Goal: Task Accomplishment & Management: Complete application form

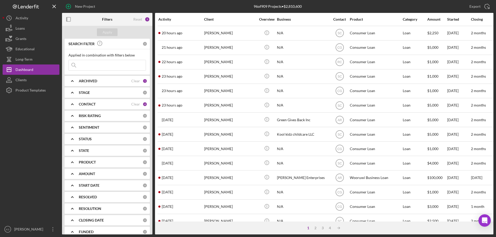
scroll to position [173, 0]
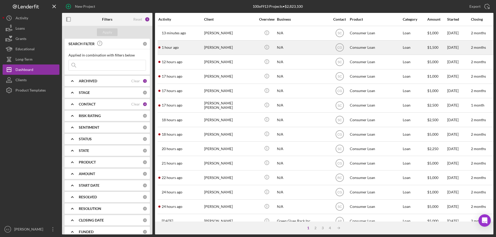
click at [192, 47] on div "1 hour ago Staci Chembars" at bounding box center [180, 48] width 45 height 14
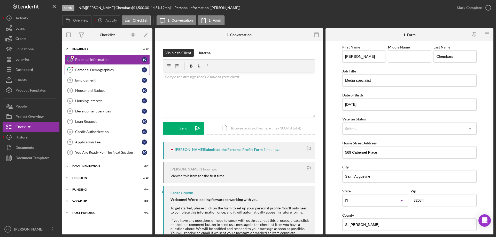
click at [93, 71] on div "Personal Demographics" at bounding box center [108, 70] width 67 height 4
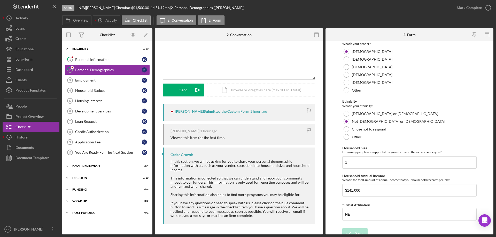
scroll to position [284, 0]
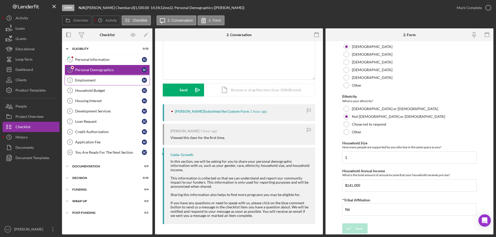
click at [104, 82] on div "Employment" at bounding box center [108, 80] width 67 height 4
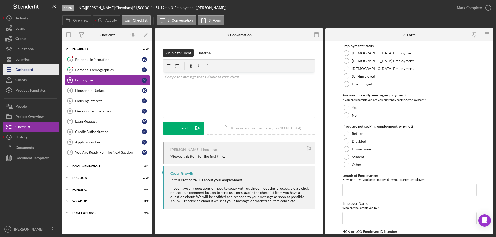
click at [22, 73] on div "Dashboard" at bounding box center [25, 71] width 18 height 12
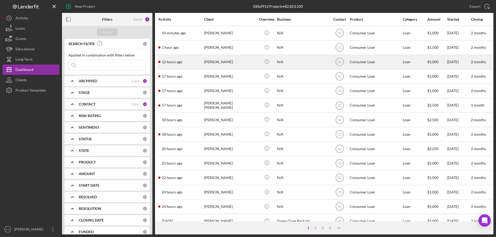
click at [214, 61] on div "[PERSON_NAME]" at bounding box center [230, 62] width 52 height 14
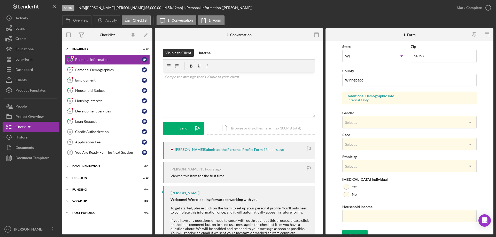
scroll to position [151, 0]
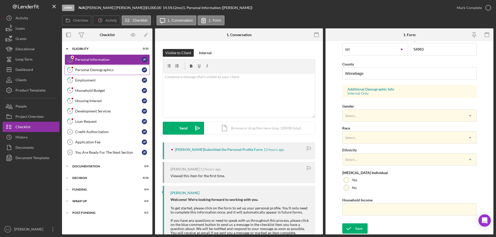
click at [103, 67] on link "2 Personal Demographics J P" at bounding box center [107, 70] width 85 height 10
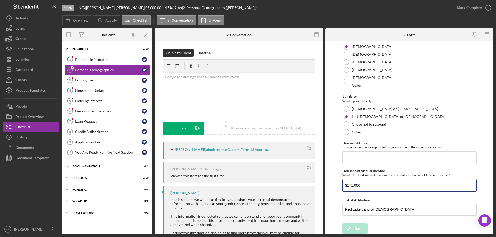
drag, startPoint x: 366, startPoint y: 186, endPoint x: 335, endPoint y: 184, distance: 30.8
click at [333, 185] on form "Demographic Information Marital Status Please select your marital status from t…" at bounding box center [410, 138] width 168 height 194
click at [98, 61] on div "Personal Information" at bounding box center [108, 60] width 67 height 4
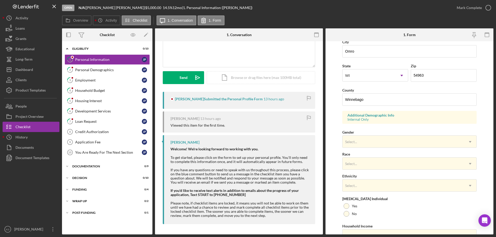
scroll to position [151, 0]
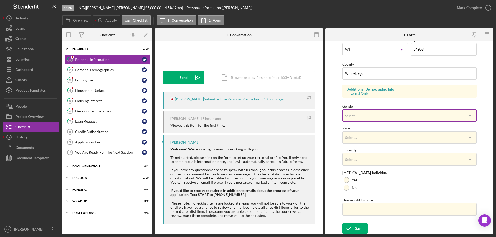
click at [377, 115] on div "Select..." at bounding box center [403, 116] width 121 height 12
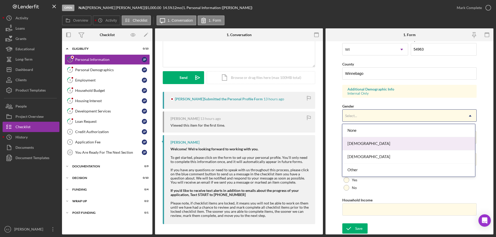
click at [373, 143] on div "[DEMOGRAPHIC_DATA]" at bounding box center [408, 143] width 133 height 13
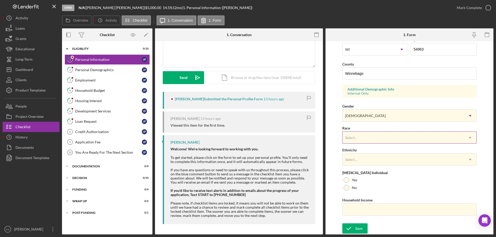
click at [378, 137] on div "Select..." at bounding box center [403, 138] width 121 height 12
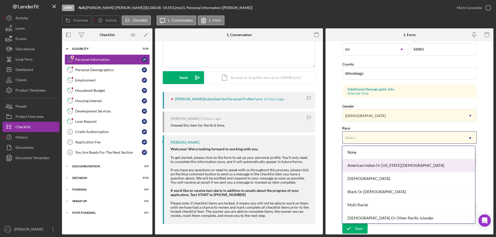
click at [384, 164] on div "American Indian Or [US_STATE][DEMOGRAPHIC_DATA]" at bounding box center [408, 165] width 133 height 13
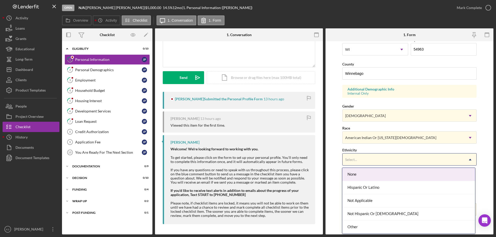
click at [379, 160] on div "Select..." at bounding box center [403, 160] width 121 height 12
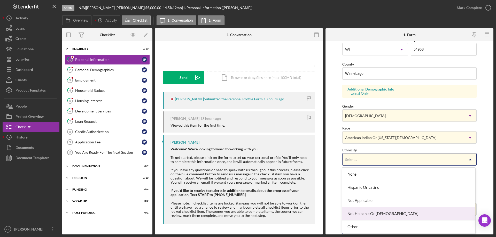
click at [371, 214] on div "Not Hispanic Or [DEMOGRAPHIC_DATA]" at bounding box center [408, 214] width 133 height 13
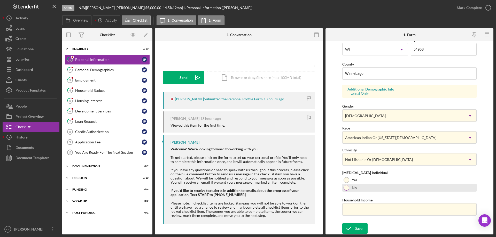
click at [346, 188] on div at bounding box center [347, 188] width 6 height 6
click at [356, 206] on input "Household Income" at bounding box center [409, 210] width 134 height 12
paste input "$171,000"
type input "$171,000"
click at [357, 227] on div "Save" at bounding box center [358, 229] width 7 height 10
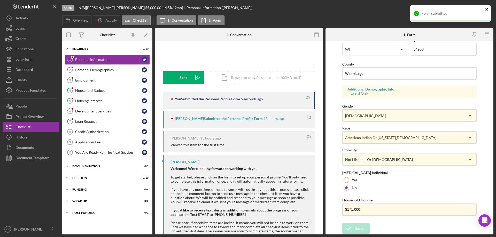
click at [487, 10] on icon "close" at bounding box center [487, 9] width 4 height 4
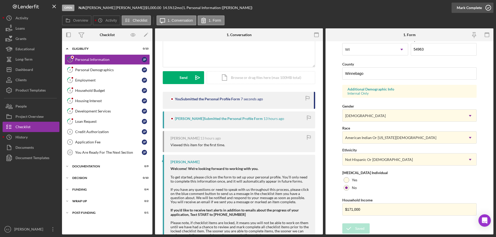
click at [482, 7] on icon "button" at bounding box center [488, 7] width 13 height 13
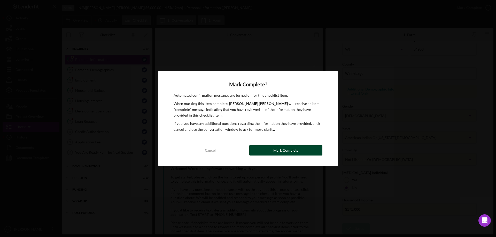
click at [295, 151] on div "Mark Complete" at bounding box center [285, 150] width 25 height 10
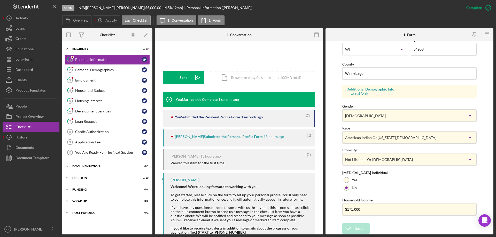
scroll to position [48, 0]
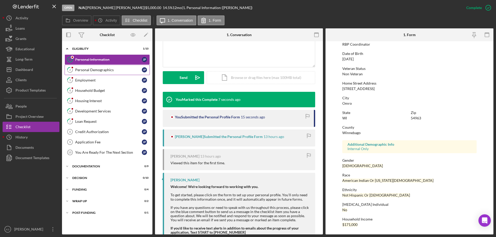
click at [100, 70] on div "Personal Demographics" at bounding box center [108, 70] width 67 height 4
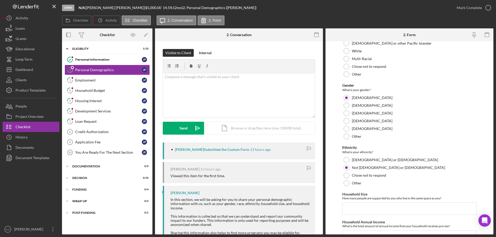
scroll to position [284, 0]
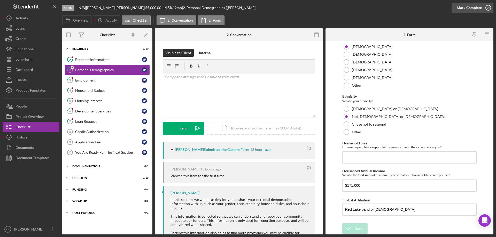
click at [479, 6] on div "Mark Complete" at bounding box center [469, 8] width 25 height 10
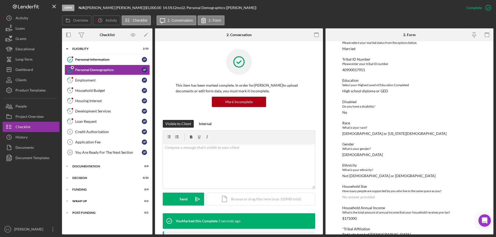
scroll to position [60, 0]
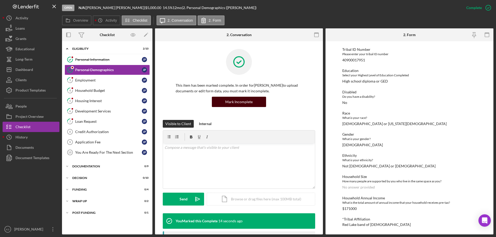
click at [242, 99] on div "Mark Incomplete" at bounding box center [238, 102] width 27 height 10
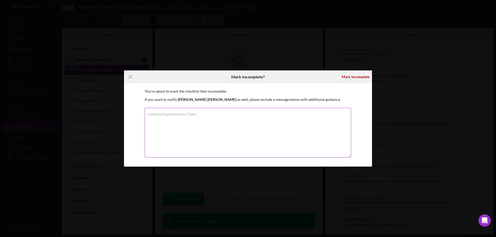
click at [245, 114] on textarea "Optional Explanation to Client" at bounding box center [248, 133] width 206 height 50
type textarea "Please disclose your household size. After this is complete, this section of th…"
click at [361, 75] on div "Mark Incomplete" at bounding box center [356, 77] width 28 height 10
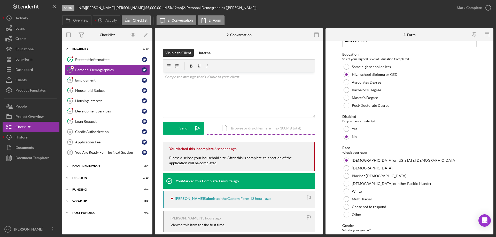
scroll to position [103, 0]
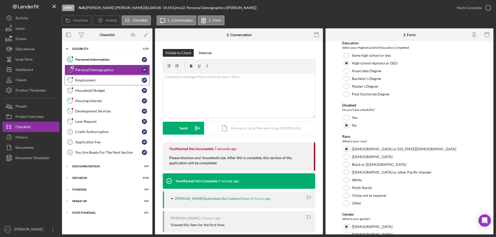
click at [103, 81] on div "Employment" at bounding box center [108, 80] width 67 height 4
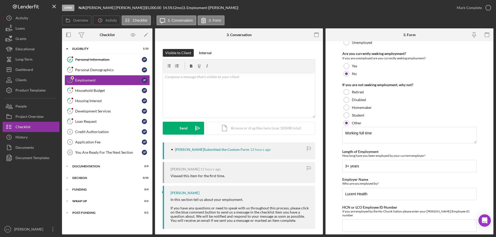
scroll to position [54, 0]
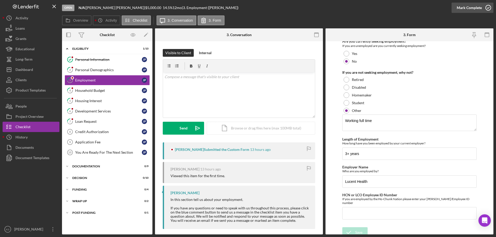
click at [473, 8] on div "Mark Complete" at bounding box center [469, 8] width 25 height 10
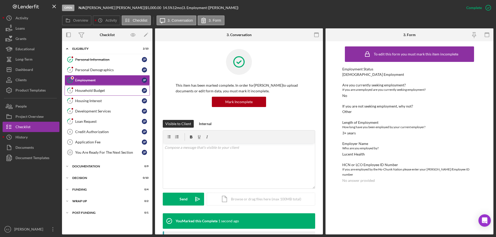
click at [89, 89] on div "Household Budget" at bounding box center [108, 91] width 67 height 4
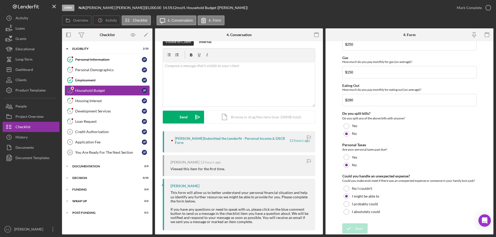
scroll to position [17, 0]
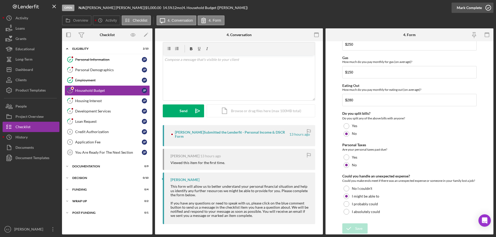
click at [479, 10] on div "Mark Complete" at bounding box center [469, 8] width 25 height 10
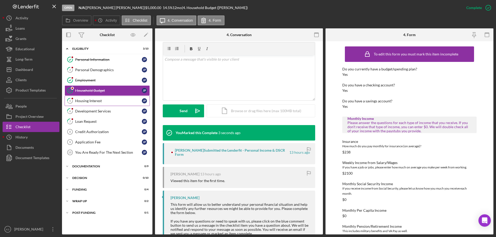
click at [96, 100] on div "Housing Interest" at bounding box center [108, 101] width 67 height 4
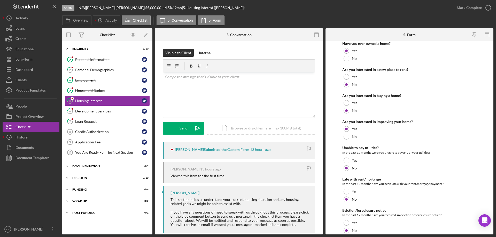
scroll to position [71, 0]
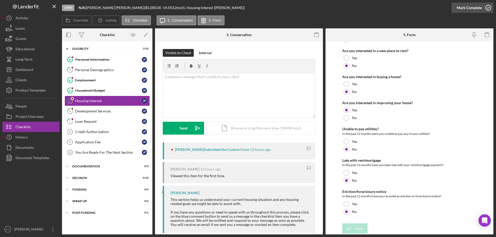
click at [477, 4] on div "Mark Complete" at bounding box center [469, 8] width 25 height 10
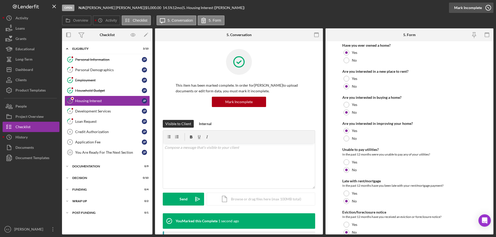
scroll to position [91, 0]
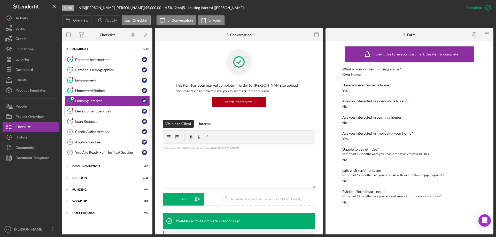
click at [105, 107] on link "6 Development Services J P" at bounding box center [107, 111] width 85 height 10
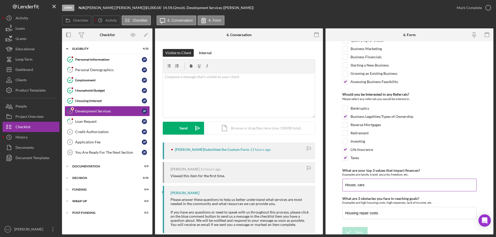
scroll to position [217, 0]
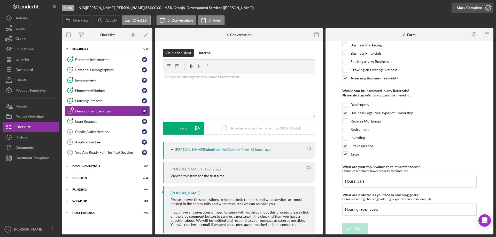
click at [472, 8] on div "Mark Complete" at bounding box center [469, 8] width 25 height 10
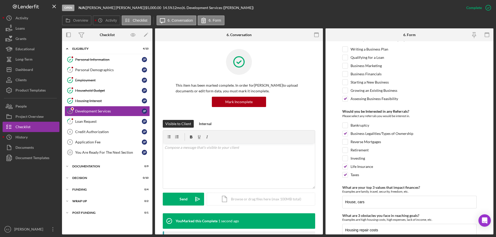
scroll to position [237, 0]
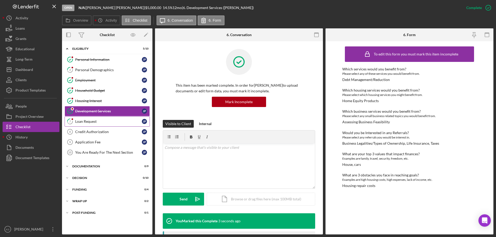
click at [93, 117] on link "7 Loan Request J P" at bounding box center [107, 122] width 85 height 10
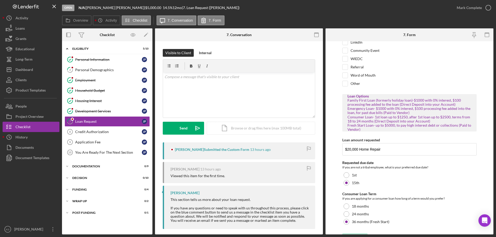
scroll to position [46, 0]
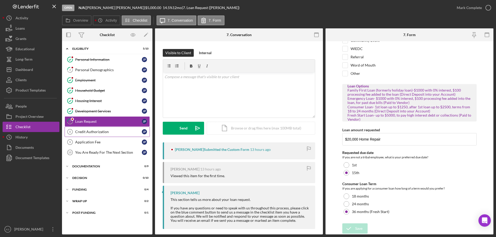
click at [106, 131] on div "Credit Authorization" at bounding box center [108, 132] width 67 height 4
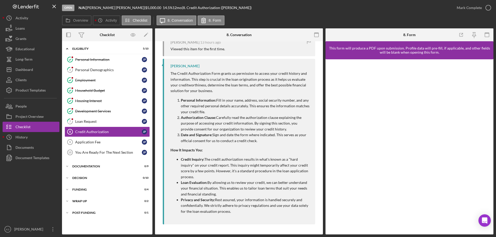
scroll to position [108, 0]
click at [95, 122] on div "Loan Request" at bounding box center [108, 122] width 67 height 4
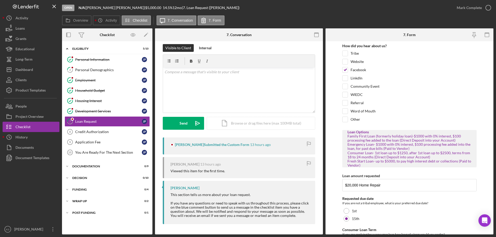
scroll to position [46, 0]
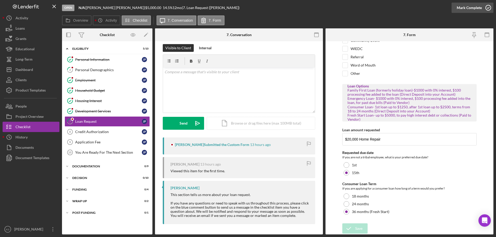
click at [481, 8] on div "Mark Complete" at bounding box center [469, 8] width 25 height 10
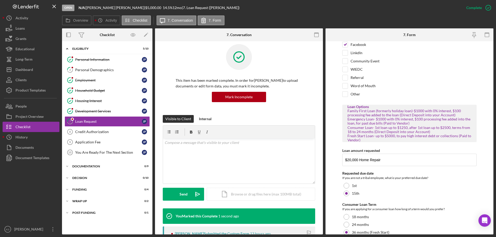
scroll to position [67, 0]
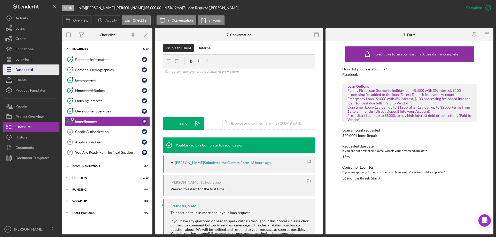
click at [27, 71] on div "Dashboard" at bounding box center [25, 71] width 18 height 12
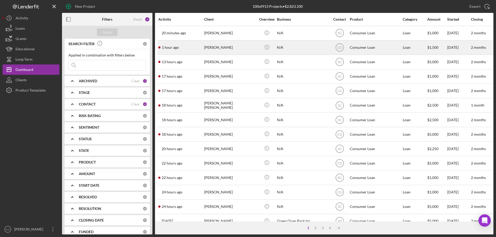
click at [231, 45] on div "[PERSON_NAME]" at bounding box center [230, 48] width 52 height 14
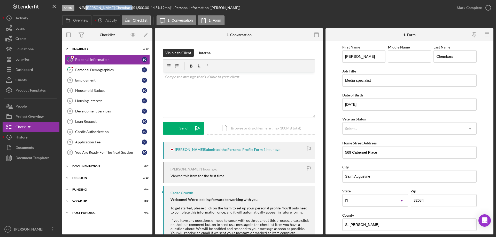
drag, startPoint x: 89, startPoint y: 7, endPoint x: 113, endPoint y: 8, distance: 23.8
click at [113, 8] on div "Staci Chembars |" at bounding box center [109, 8] width 47 height 4
copy div "Staci Chembars"
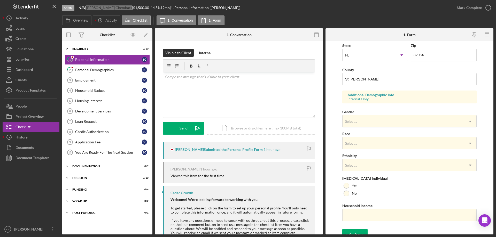
scroll to position [151, 0]
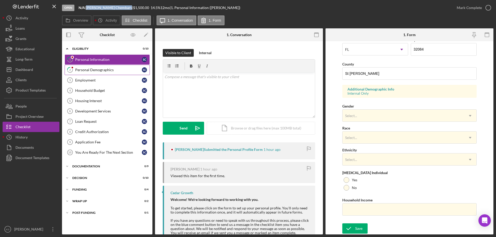
click at [82, 67] on link "2 Personal Demographics S C" at bounding box center [107, 70] width 85 height 10
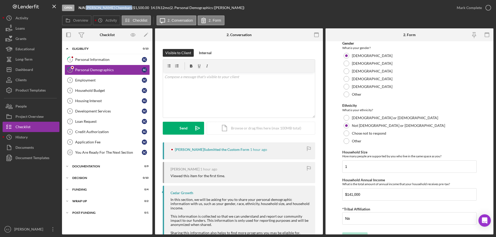
scroll to position [284, 0]
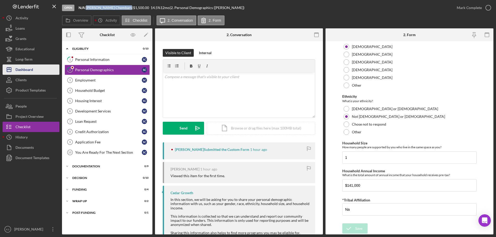
click at [30, 71] on div "Dashboard" at bounding box center [25, 71] width 18 height 12
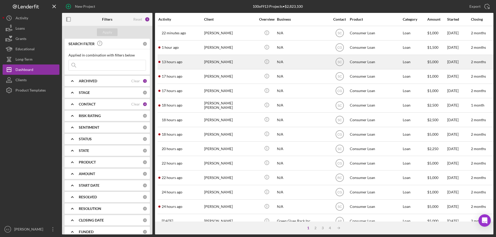
click at [228, 60] on div "[PERSON_NAME]" at bounding box center [230, 62] width 52 height 14
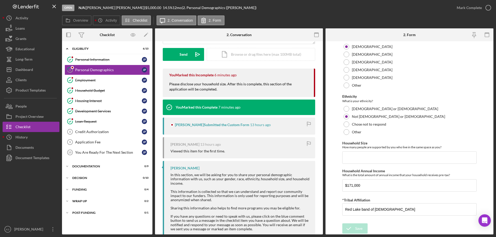
scroll to position [62, 0]
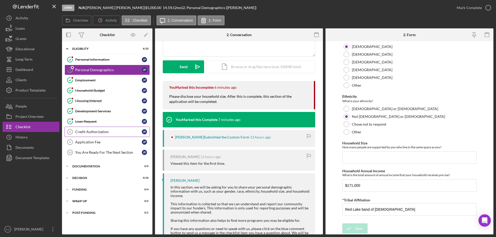
click at [93, 132] on div "Credit Authorization" at bounding box center [108, 132] width 67 height 4
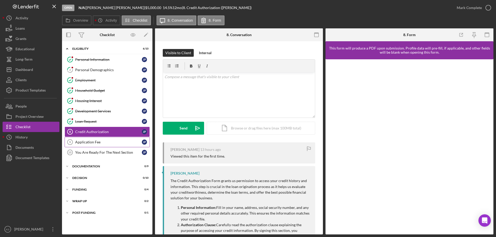
click at [94, 140] on link "Application Fee 9 Application Fee J P" at bounding box center [107, 142] width 85 height 10
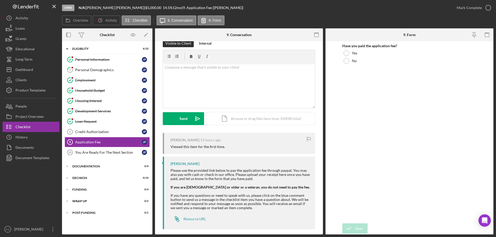
scroll to position [15, 0]
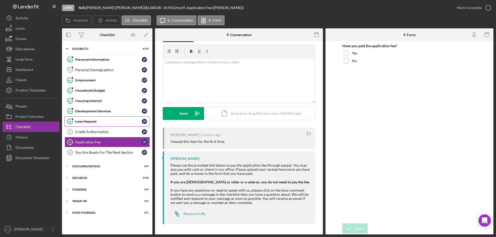
click at [93, 124] on link "Loan Request Loan Request J P" at bounding box center [107, 122] width 85 height 10
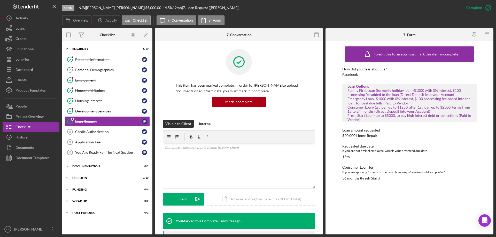
click at [425, 103] on div "Family First Loan (formerly holiday loan)-$1000 with 0% interest, $100 processi…" at bounding box center [410, 105] width 124 height 33
click at [96, 137] on link "Credit Authorization 8 Credit Authorization J P" at bounding box center [107, 132] width 85 height 10
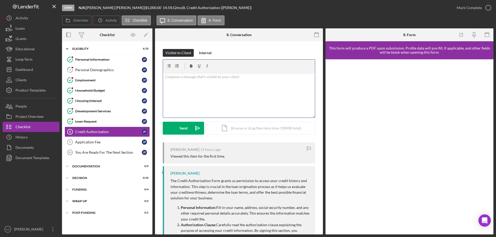
click at [205, 80] on div "v Color teal Color pink Remove color Add row above Add row below Add column bef…" at bounding box center [239, 95] width 152 height 45
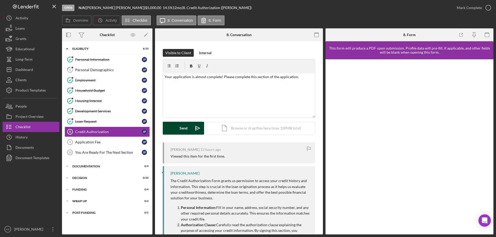
click at [188, 127] on button "Send Icon/icon-invite-send" at bounding box center [183, 128] width 41 height 13
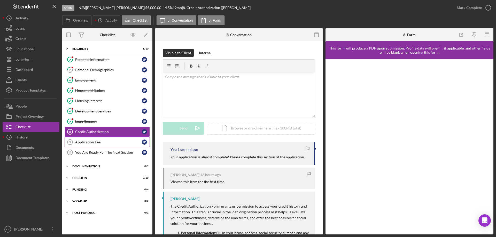
click at [107, 143] on div "Application Fee" at bounding box center [108, 142] width 67 height 4
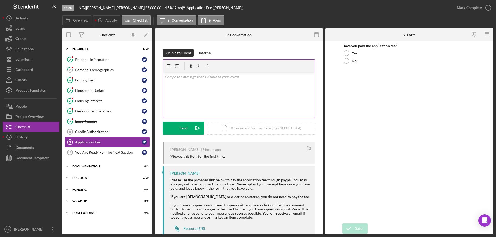
click at [210, 88] on div "v Color teal Color pink Remove color Add row above Add row below Add column bef…" at bounding box center [239, 95] width 152 height 45
click at [233, 81] on div "v Color teal Color pink Remove color Add row above Add row below Add column bef…" at bounding box center [239, 95] width 152 height 45
click at [221, 84] on p "Almost there! The application fee is $25.00, please pay the fee and submit proo…" at bounding box center [239, 80] width 149 height 12
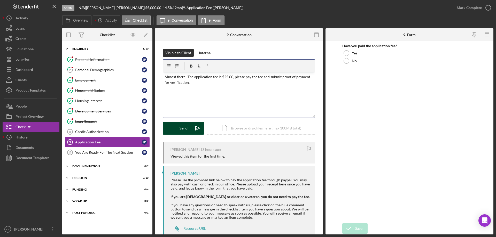
click at [188, 126] on button "Send Icon/icon-invite-send" at bounding box center [183, 128] width 41 height 13
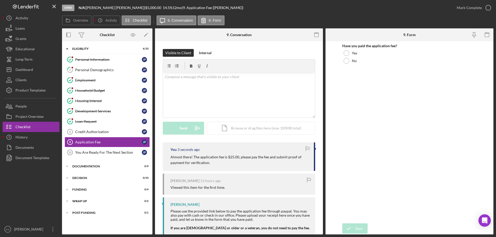
drag, startPoint x: 288, startPoint y: 160, endPoint x: 266, endPoint y: 160, distance: 22.0
click at [266, 160] on p "Almost there! The application fee is $25.00, please pay the fee and submit proo…" at bounding box center [240, 161] width 138 height 12
click at [251, 158] on p "Almost there! The application fee is $25.00, please pay the fee and submit proo…" at bounding box center [240, 161] width 138 height 12
click at [236, 158] on p "Almost there! The application fee is $25.00, please pay the fee and submit proo…" at bounding box center [240, 161] width 138 height 12
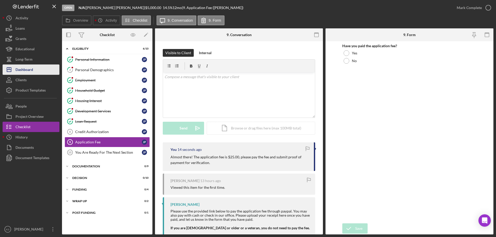
click at [18, 70] on div "Dashboard" at bounding box center [25, 71] width 18 height 12
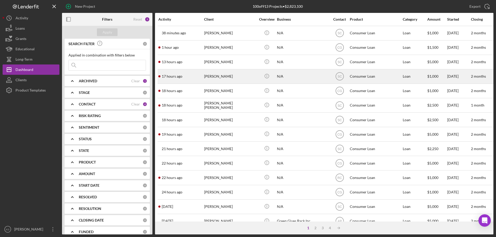
click at [224, 75] on div "[PERSON_NAME]" at bounding box center [230, 77] width 52 height 14
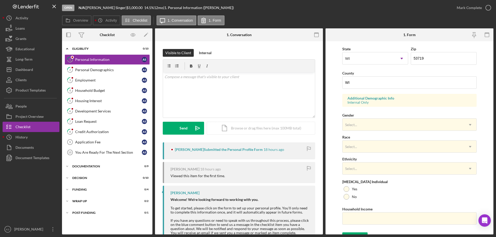
scroll to position [151, 0]
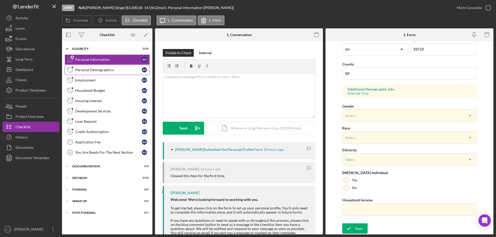
click at [103, 68] on div "Personal Demographics" at bounding box center [108, 70] width 67 height 4
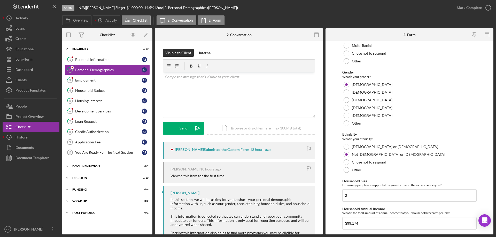
scroll to position [284, 0]
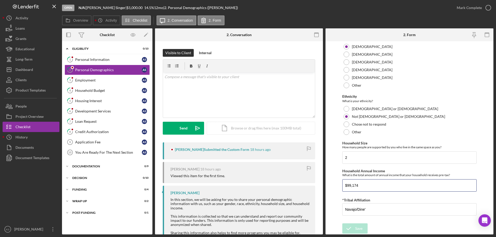
drag, startPoint x: 374, startPoint y: 186, endPoint x: 265, endPoint y: 187, distance: 108.8
click at [265, 187] on div "Overview Internal Workflow Stage Open Icon/Dropdown Arrow Archive (can unarchiv…" at bounding box center [278, 131] width 432 height 206
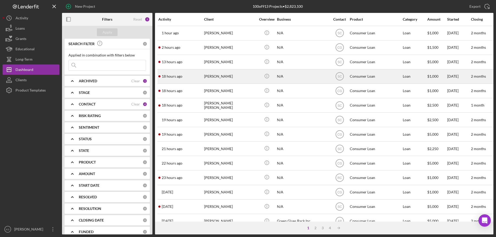
click at [226, 75] on div "[PERSON_NAME]" at bounding box center [230, 77] width 52 height 14
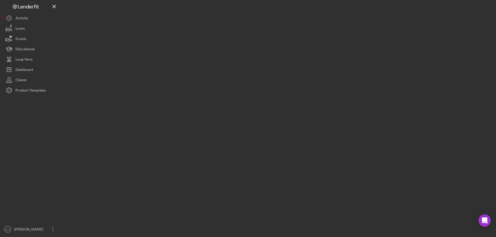
click at [226, 75] on div at bounding box center [278, 117] width 432 height 235
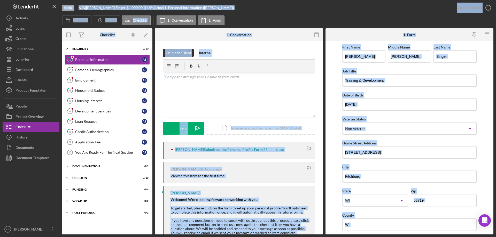
click at [332, 64] on form "First Name [PERSON_NAME] Middle Name [PERSON_NAME] Last Name Singer Job Title T…" at bounding box center [410, 138] width 168 height 194
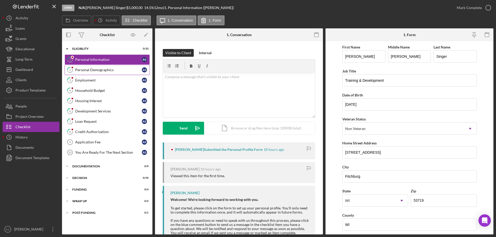
click at [105, 69] on div "Personal Demographics" at bounding box center [108, 70] width 67 height 4
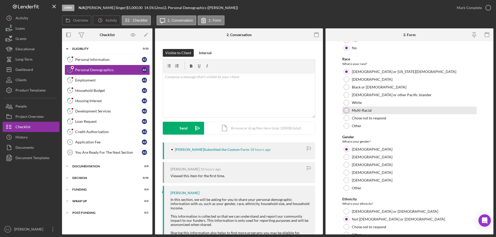
scroll to position [284, 0]
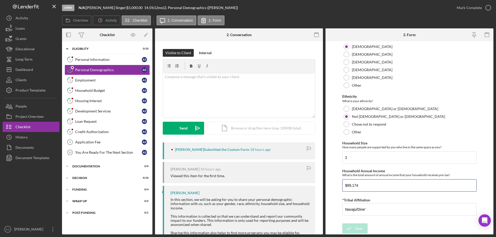
drag, startPoint x: 379, startPoint y: 185, endPoint x: 330, endPoint y: 186, distance: 49.4
click at [330, 186] on form "Demographic Information Marital Status Please select your marital status from t…" at bounding box center [410, 138] width 168 height 194
click at [484, 5] on icon "button" at bounding box center [488, 7] width 13 height 13
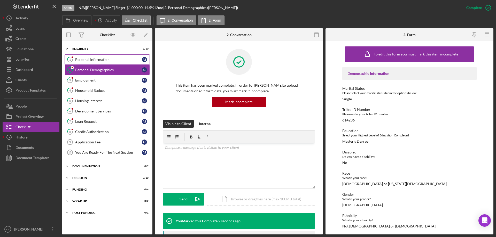
click at [98, 64] on link "1 Personal Information A S" at bounding box center [107, 60] width 85 height 10
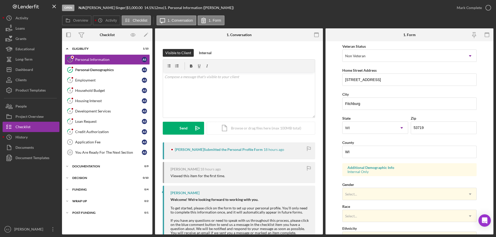
scroll to position [151, 0]
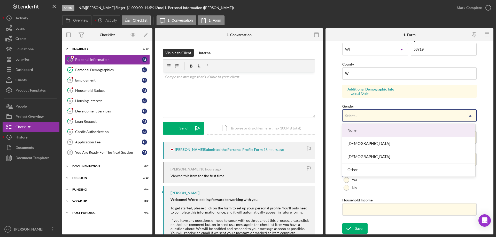
click at [383, 114] on div "Select..." at bounding box center [403, 116] width 121 height 12
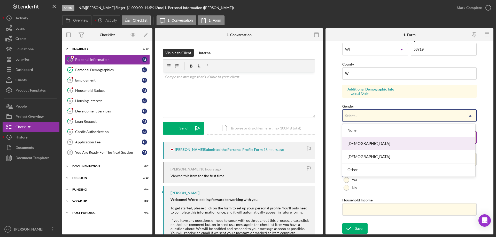
drag, startPoint x: 376, startPoint y: 145, endPoint x: 383, endPoint y: 133, distance: 14.3
click at [377, 144] on div "[DEMOGRAPHIC_DATA]" at bounding box center [408, 143] width 133 height 13
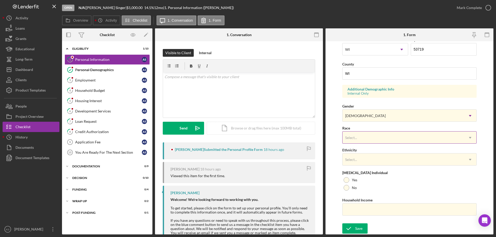
click at [384, 132] on div "Select..." at bounding box center [403, 138] width 121 height 12
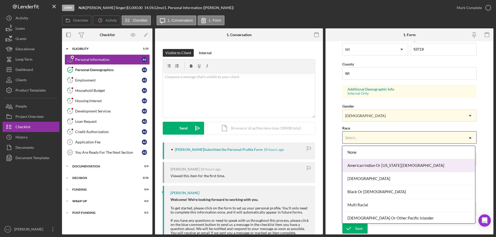
click at [378, 164] on div "American Indian Or [US_STATE][DEMOGRAPHIC_DATA]" at bounding box center [408, 165] width 133 height 13
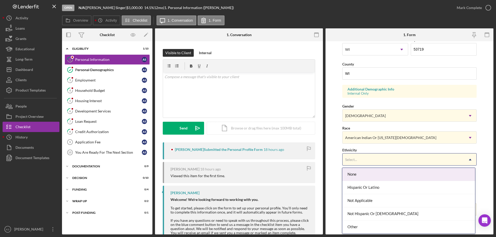
drag, startPoint x: 381, startPoint y: 154, endPoint x: 383, endPoint y: 158, distance: 4.4
click at [382, 154] on div "Select..." at bounding box center [403, 160] width 121 height 12
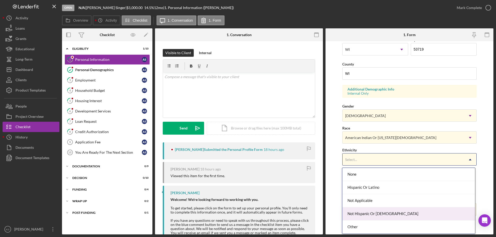
drag, startPoint x: 378, startPoint y: 208, endPoint x: 375, endPoint y: 207, distance: 2.7
click at [376, 207] on div "None [DEMOGRAPHIC_DATA] Or Latino Not Applicable Not [DEMOGRAPHIC_DATA] Or [DEM…" at bounding box center [408, 201] width 133 height 66
click at [370, 209] on div "Not Hispanic Or [DEMOGRAPHIC_DATA]" at bounding box center [408, 214] width 133 height 13
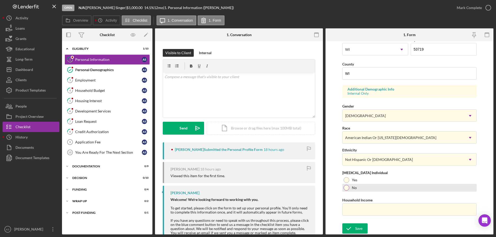
click at [346, 187] on div at bounding box center [347, 188] width 6 height 6
click at [372, 211] on input "Household Income" at bounding box center [409, 210] width 134 height 12
paste input "$99,174"
type input "$99,174"
click at [364, 225] on button "Save" at bounding box center [354, 229] width 25 height 10
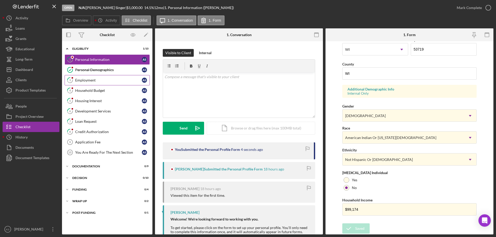
click at [93, 83] on link "3 Employment A S" at bounding box center [107, 80] width 85 height 10
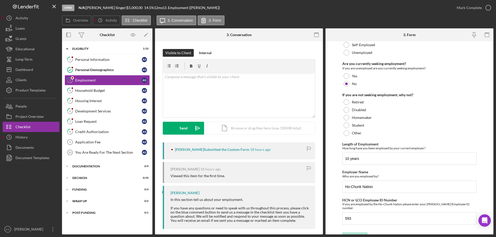
scroll to position [37, 0]
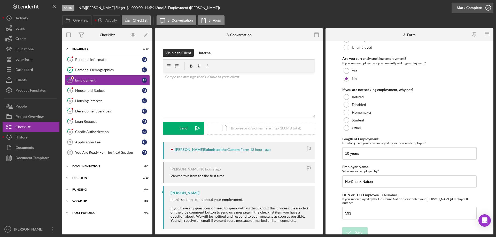
click at [463, 11] on div "Mark Complete" at bounding box center [469, 8] width 25 height 10
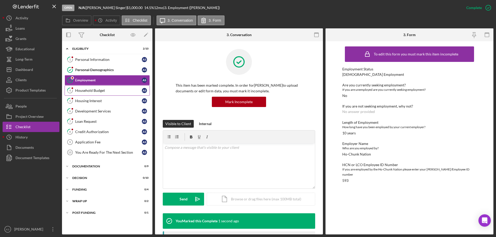
click at [83, 92] on div "Household Budget" at bounding box center [108, 91] width 67 height 4
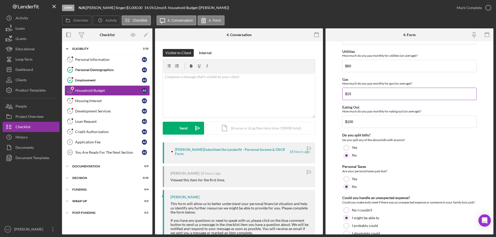
scroll to position [335, 0]
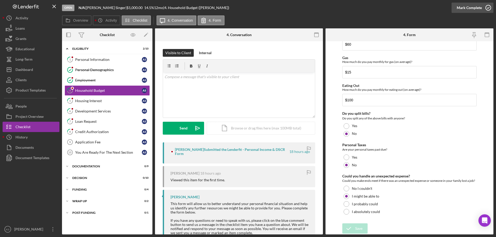
click at [484, 10] on icon "button" at bounding box center [488, 7] width 13 height 13
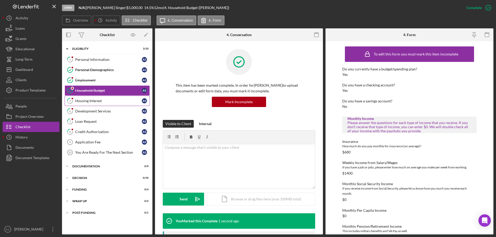
click at [107, 103] on div "Housing Interest" at bounding box center [108, 101] width 67 height 4
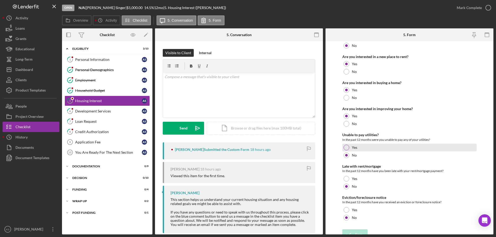
scroll to position [71, 0]
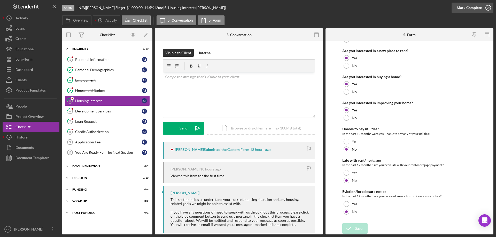
click at [473, 10] on div "Mark Complete" at bounding box center [469, 8] width 25 height 10
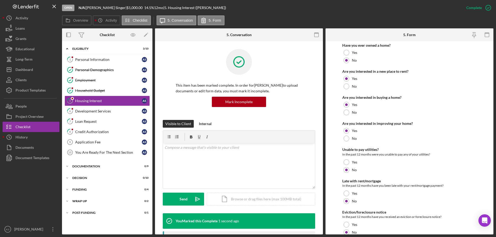
scroll to position [91, 0]
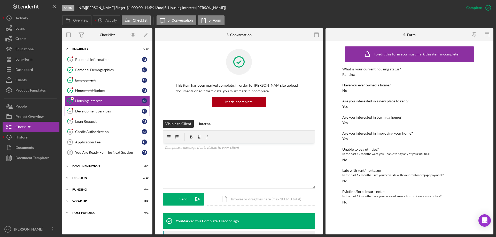
click at [84, 115] on link "6 Development Services A S" at bounding box center [107, 111] width 85 height 10
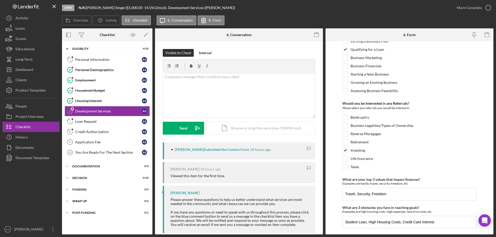
scroll to position [217, 0]
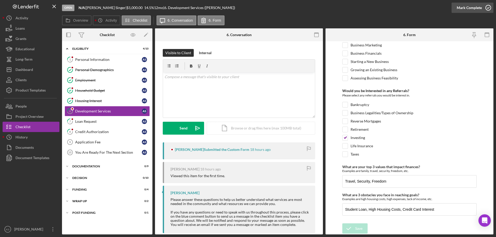
click at [464, 12] on div "Mark Complete" at bounding box center [469, 8] width 25 height 10
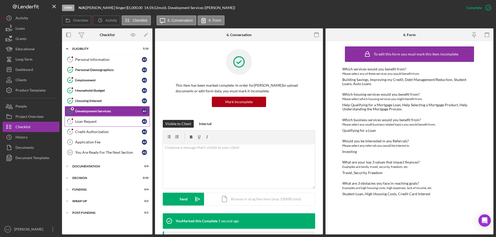
click at [91, 118] on link "7 Loan Request A S" at bounding box center [107, 122] width 85 height 10
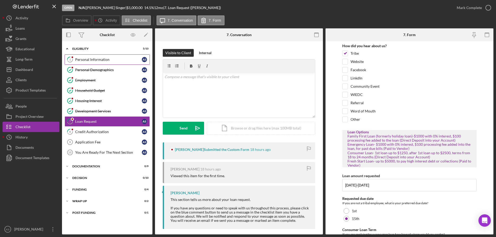
click at [126, 64] on link "1 Personal Information A S" at bounding box center [107, 60] width 85 height 10
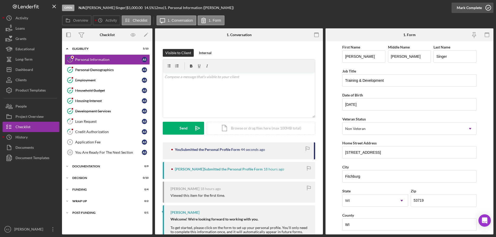
click at [474, 9] on div "Mark Complete" at bounding box center [469, 8] width 25 height 10
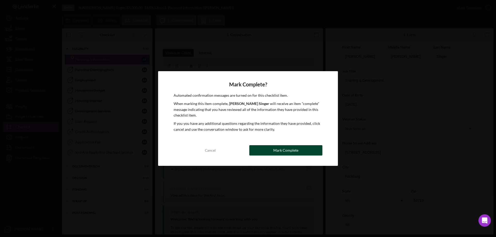
click at [272, 154] on button "Mark Complete" at bounding box center [285, 150] width 73 height 10
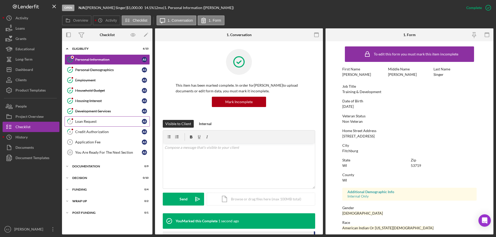
click at [88, 125] on link "7 Loan Request A S" at bounding box center [107, 122] width 85 height 10
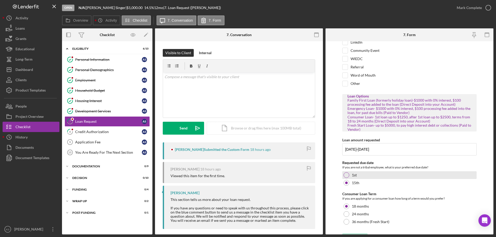
scroll to position [46, 0]
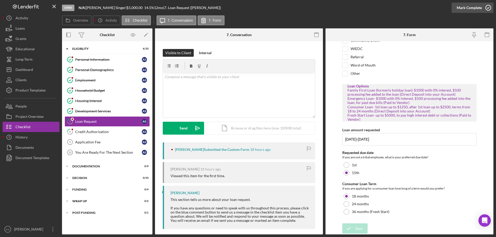
click at [466, 4] on div "Mark Complete" at bounding box center [469, 8] width 25 height 10
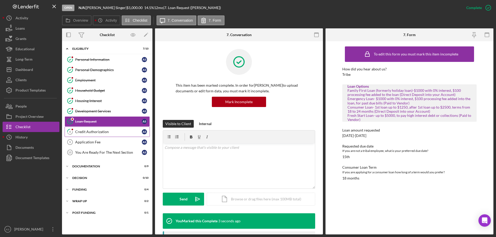
click at [108, 129] on link "8 Credit Authorization A S" at bounding box center [107, 132] width 85 height 10
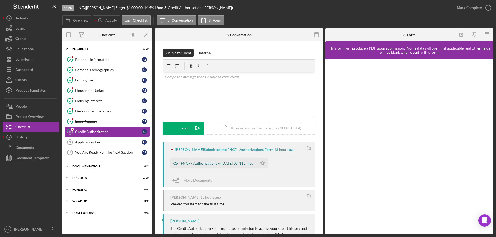
click at [213, 163] on div "FNCF - Authorizations -- [DATE] 05_11pm.pdf" at bounding box center [218, 164] width 74 height 4
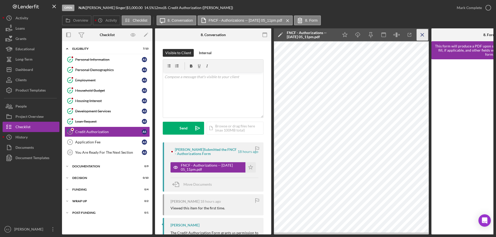
click at [420, 31] on icon "Icon/Menu Close" at bounding box center [423, 35] width 12 height 12
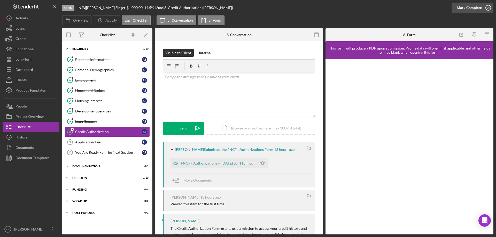
click at [479, 7] on div "Mark Complete" at bounding box center [469, 8] width 25 height 10
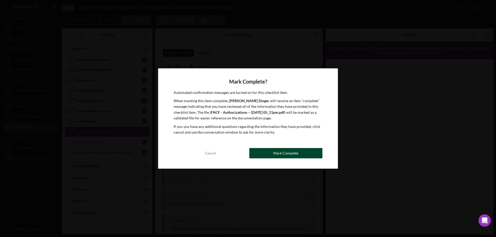
click at [290, 153] on div "Mark Complete" at bounding box center [285, 153] width 25 height 10
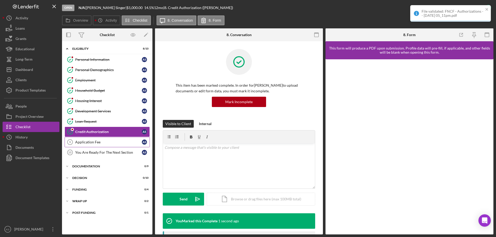
click at [117, 143] on div "Application Fee" at bounding box center [108, 142] width 67 height 4
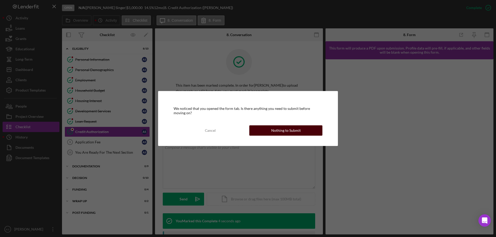
click at [288, 131] on div "Nothing to Submit" at bounding box center [285, 131] width 29 height 10
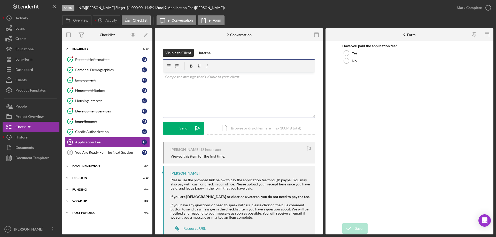
click at [262, 85] on div "v Color teal Color pink Remove color Add row above Add row below Add column bef…" at bounding box center [239, 95] width 152 height 45
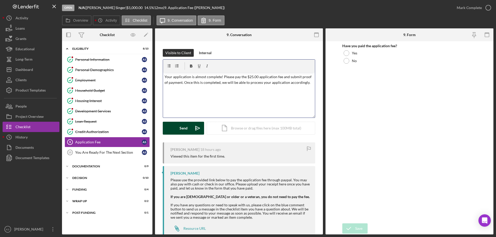
click at [186, 133] on div "Send" at bounding box center [184, 128] width 8 height 13
